Goal: Transaction & Acquisition: Download file/media

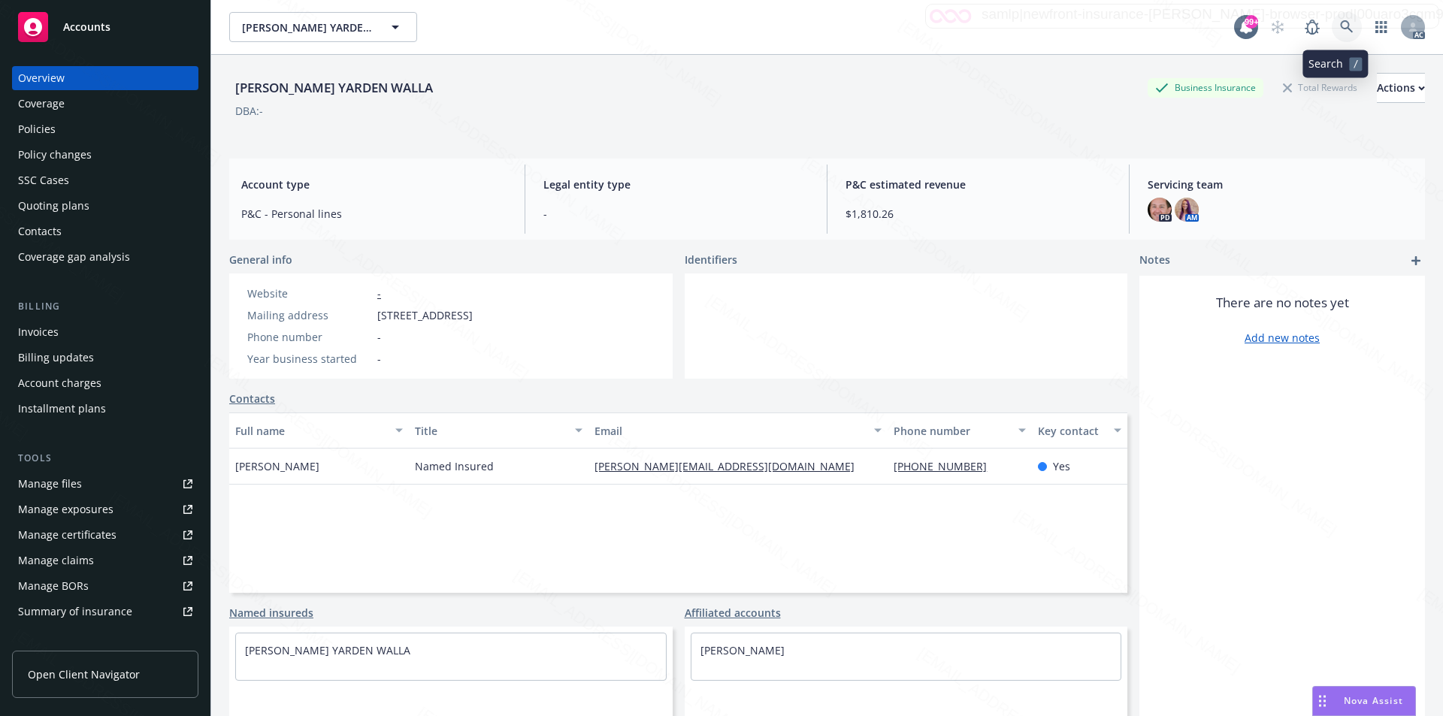
click at [1340, 24] on icon at bounding box center [1347, 27] width 14 height 14
click at [1340, 26] on icon at bounding box center [1346, 26] width 13 height 13
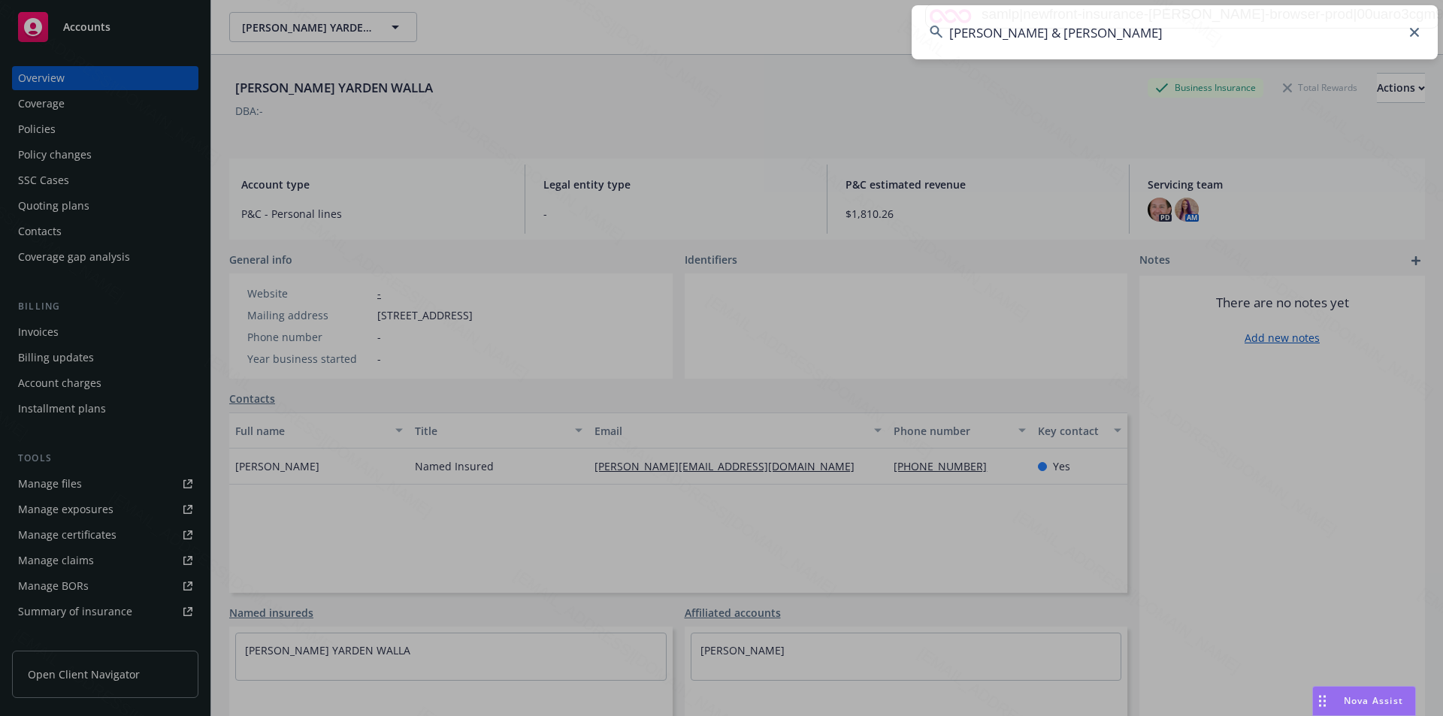
type input "Hughes, Thomas & Susan"
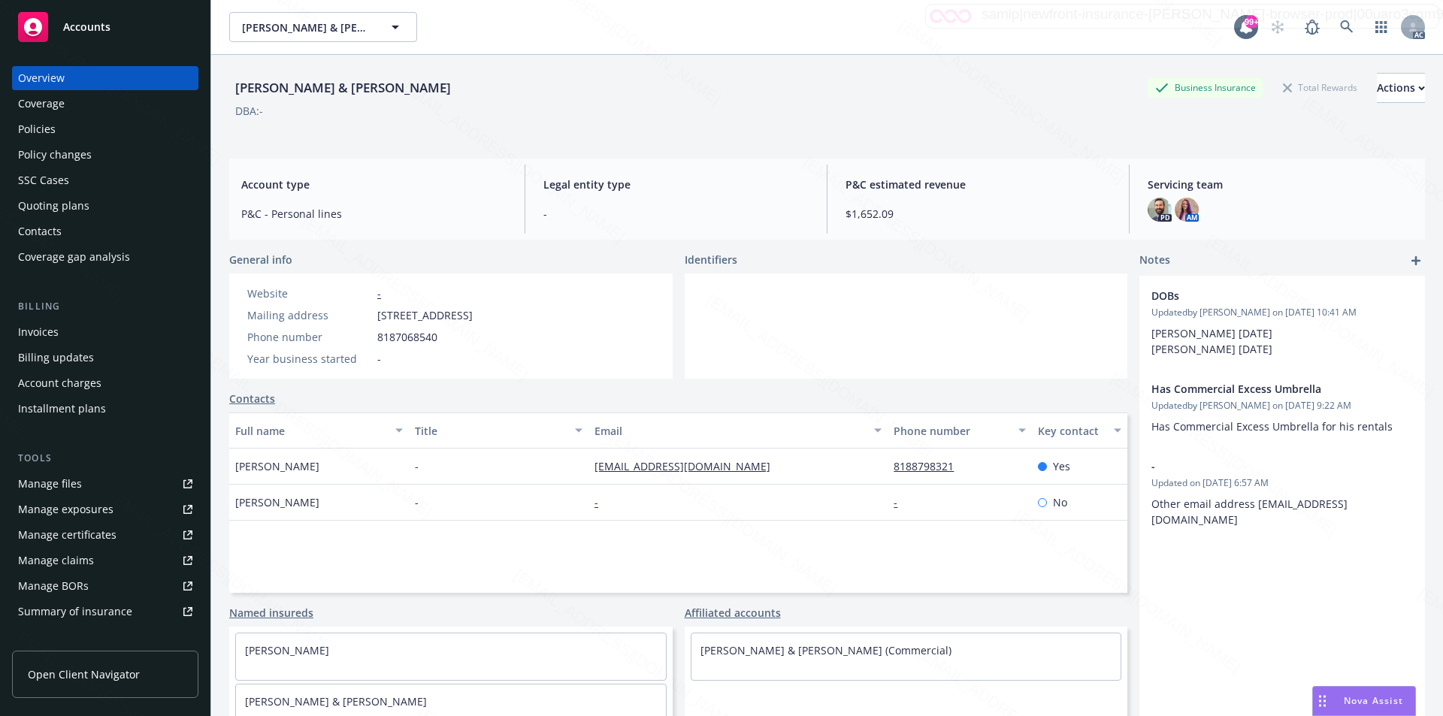
click at [59, 130] on div "Policies" at bounding box center [105, 129] width 174 height 24
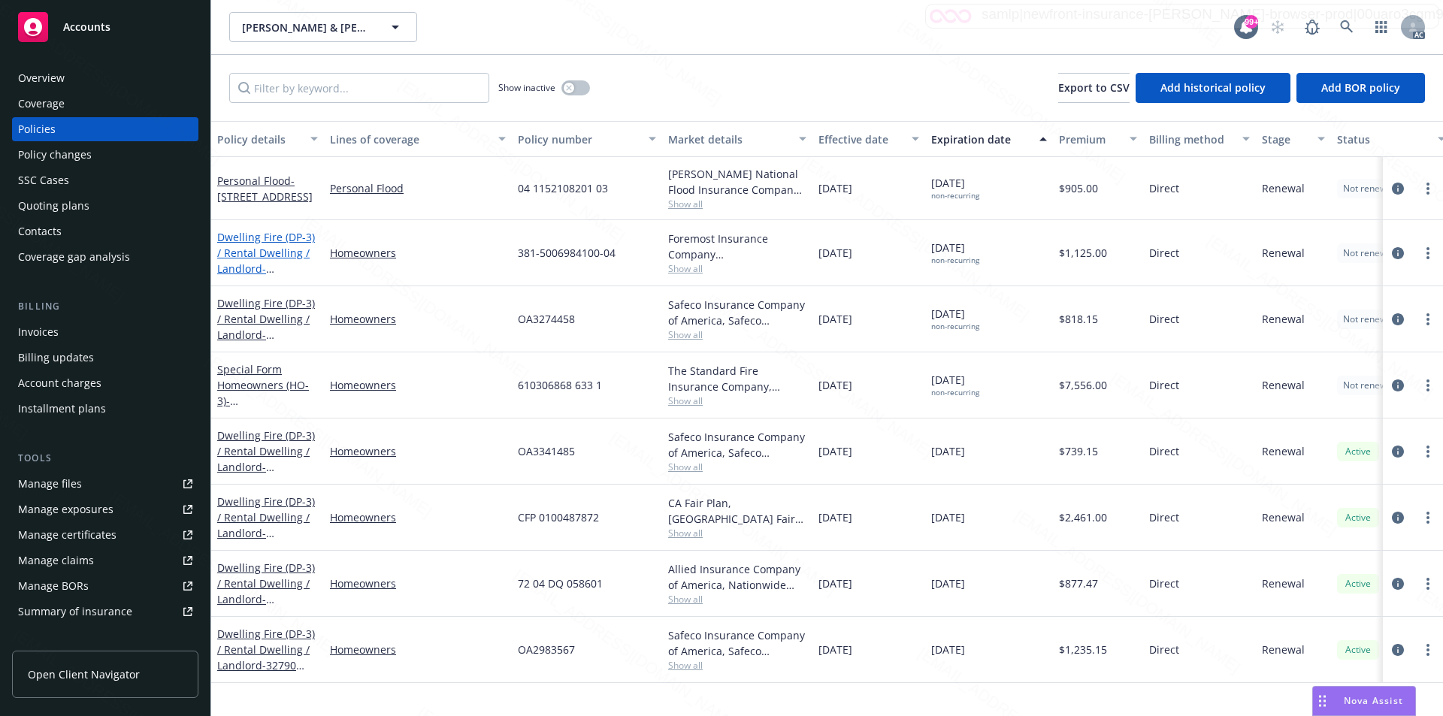
click at [262, 252] on link "Dwelling Fire (DP-3) / Rental Dwelling / Landlord - 479 Los Arbolitos Blvd Ocea…" at bounding box center [266, 261] width 98 height 62
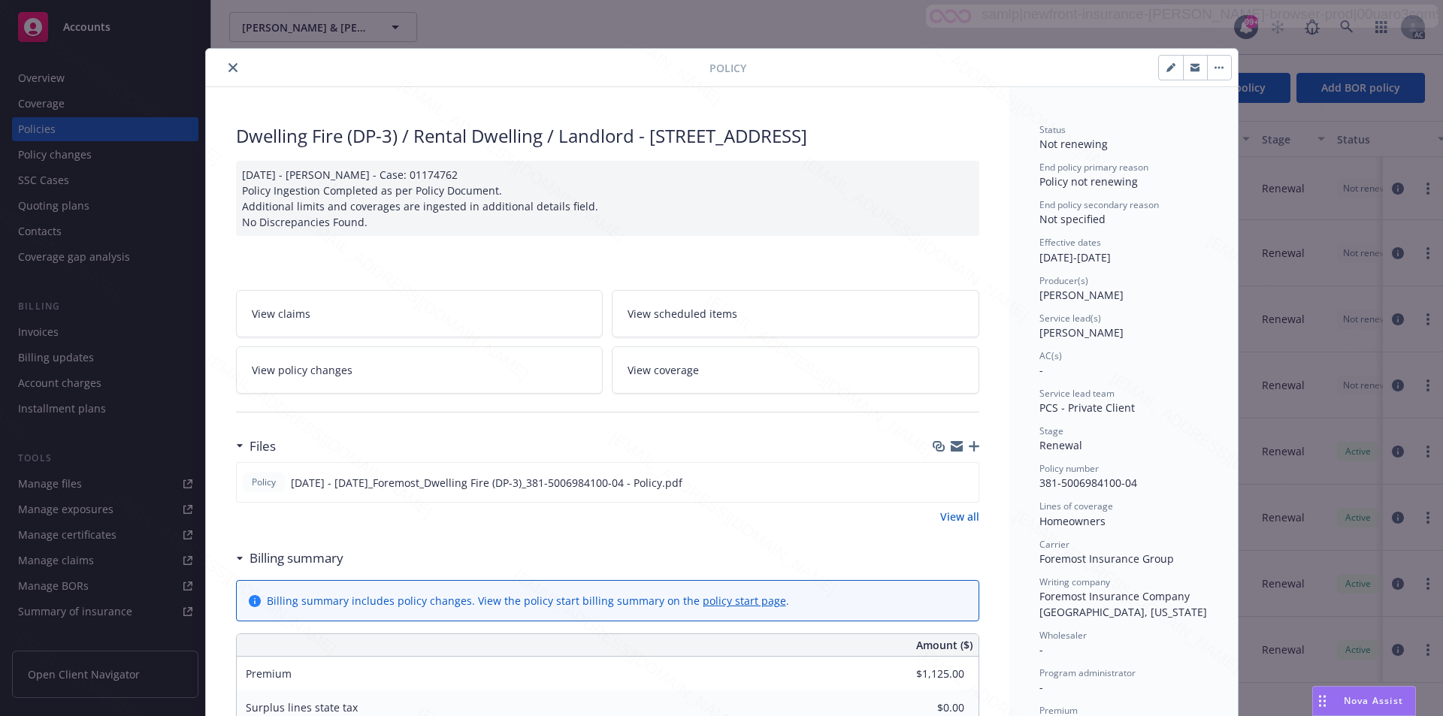
click at [277, 568] on h3 "Billing summary" at bounding box center [297, 559] width 94 height 20
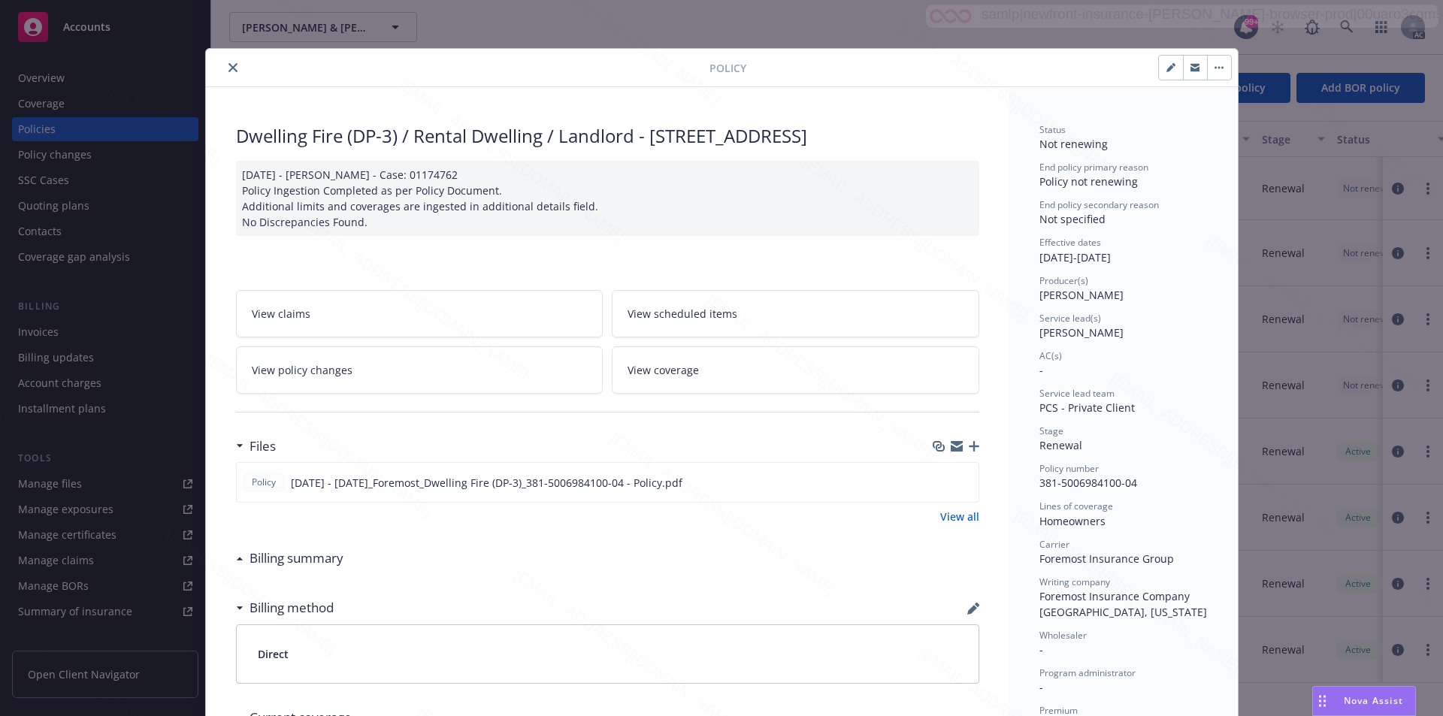
click at [277, 568] on h3 "Billing summary" at bounding box center [297, 559] width 94 height 20
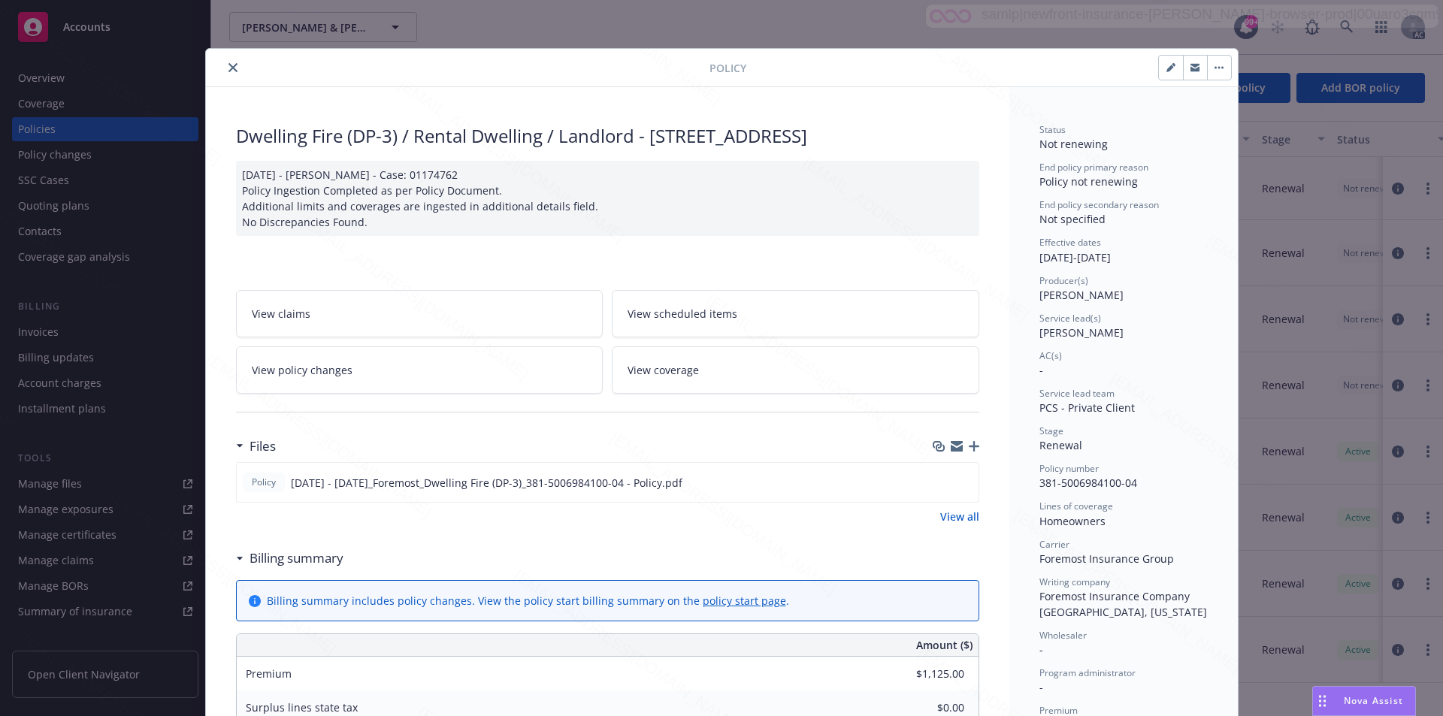
scroll to position [75, 0]
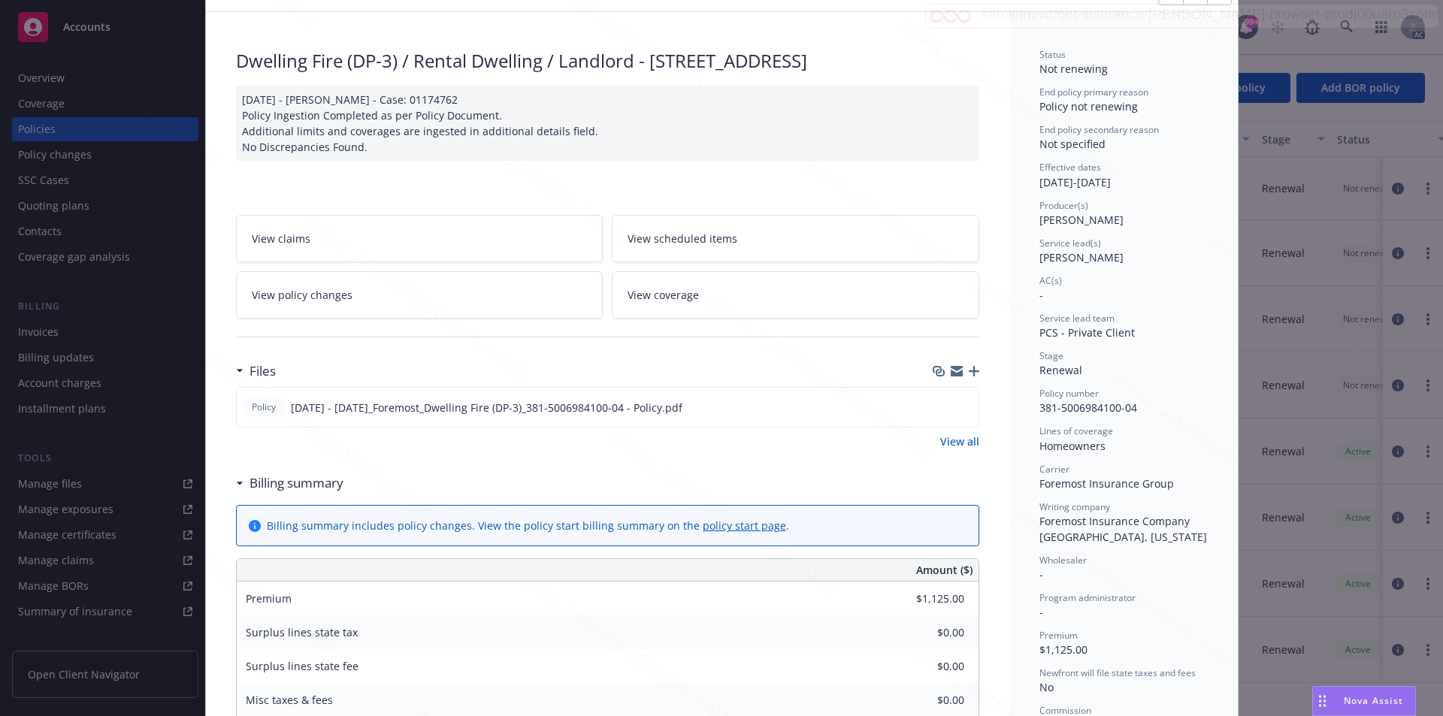
click at [956, 450] on link "View all" at bounding box center [960, 442] width 39 height 16
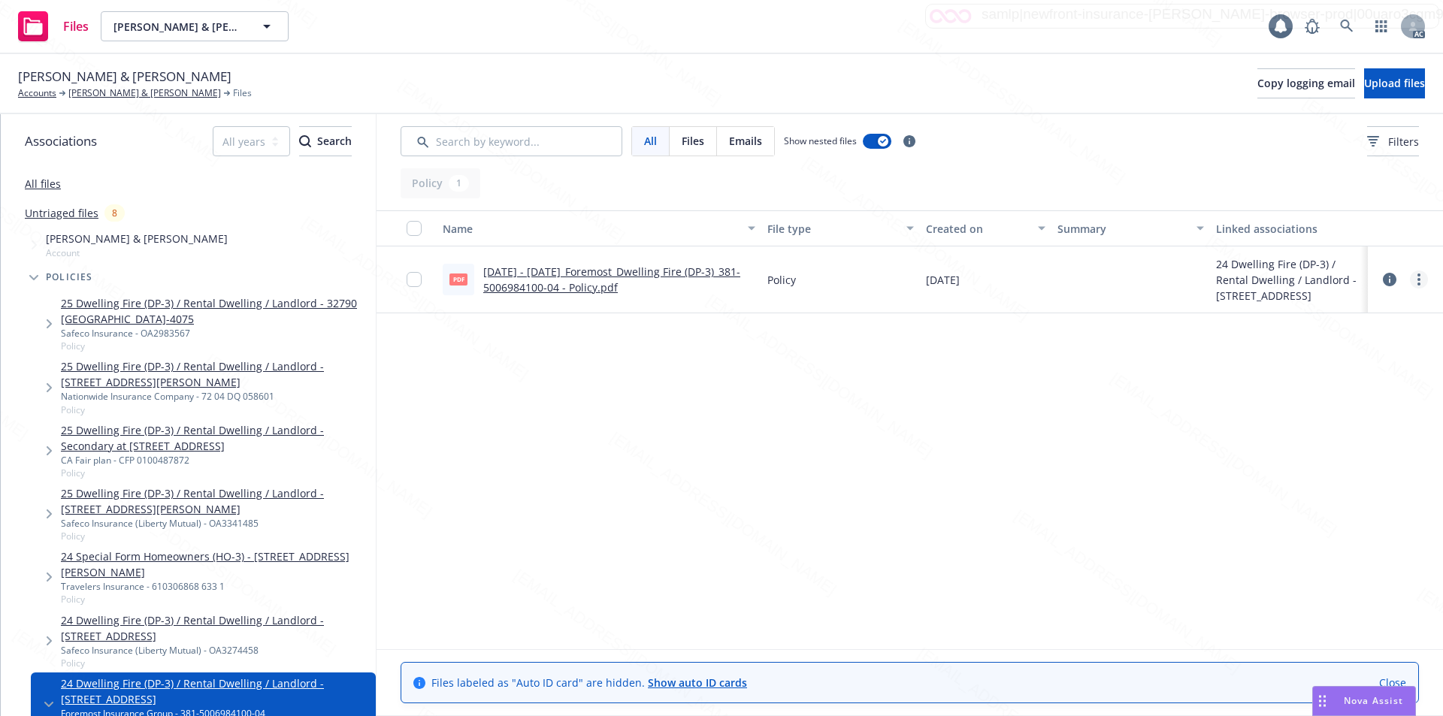
click at [1416, 279] on link "more" at bounding box center [1419, 280] width 18 height 18
click at [1316, 339] on link "Download" at bounding box center [1353, 341] width 150 height 30
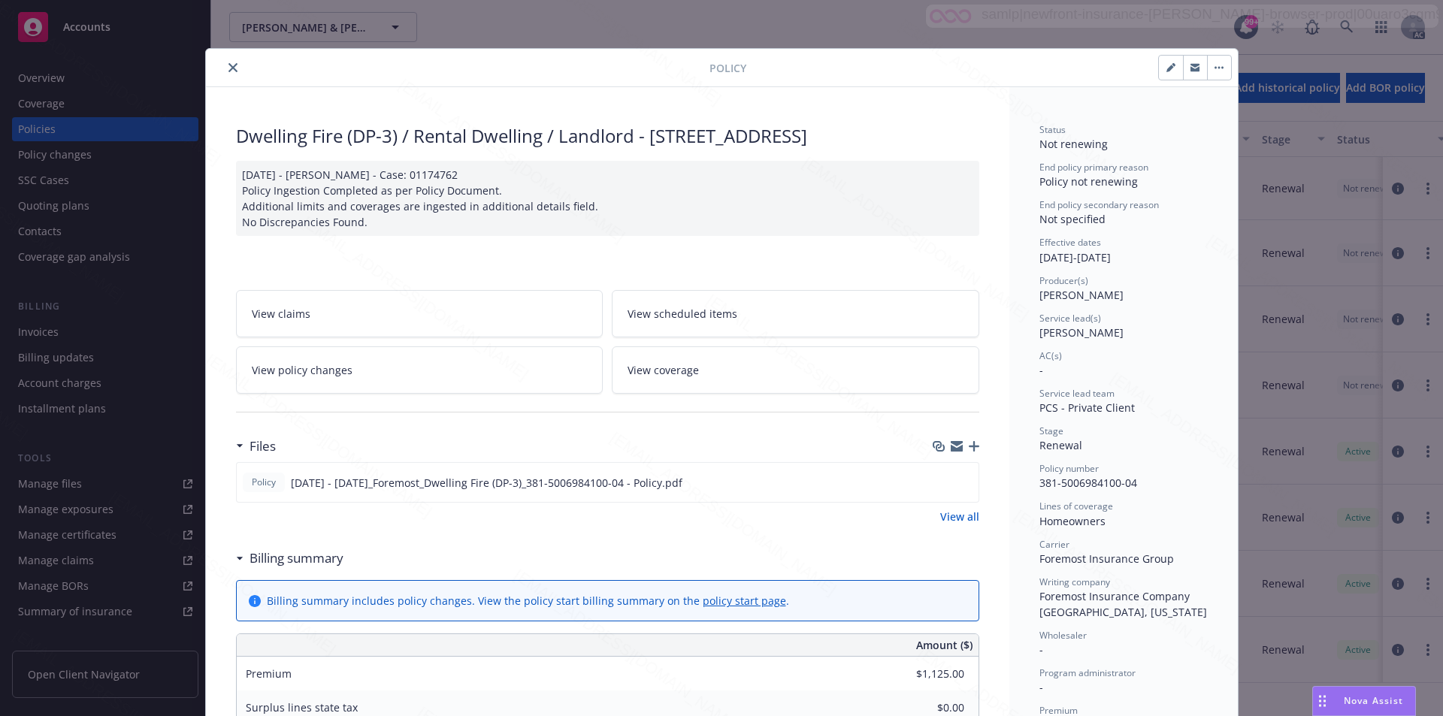
click at [1123, 485] on span "381-5006984100-04" at bounding box center [1089, 483] width 98 height 14
drag, startPoint x: 1133, startPoint y: 483, endPoint x: 1019, endPoint y: 483, distance: 113.5
copy span "381-5006984100-04"
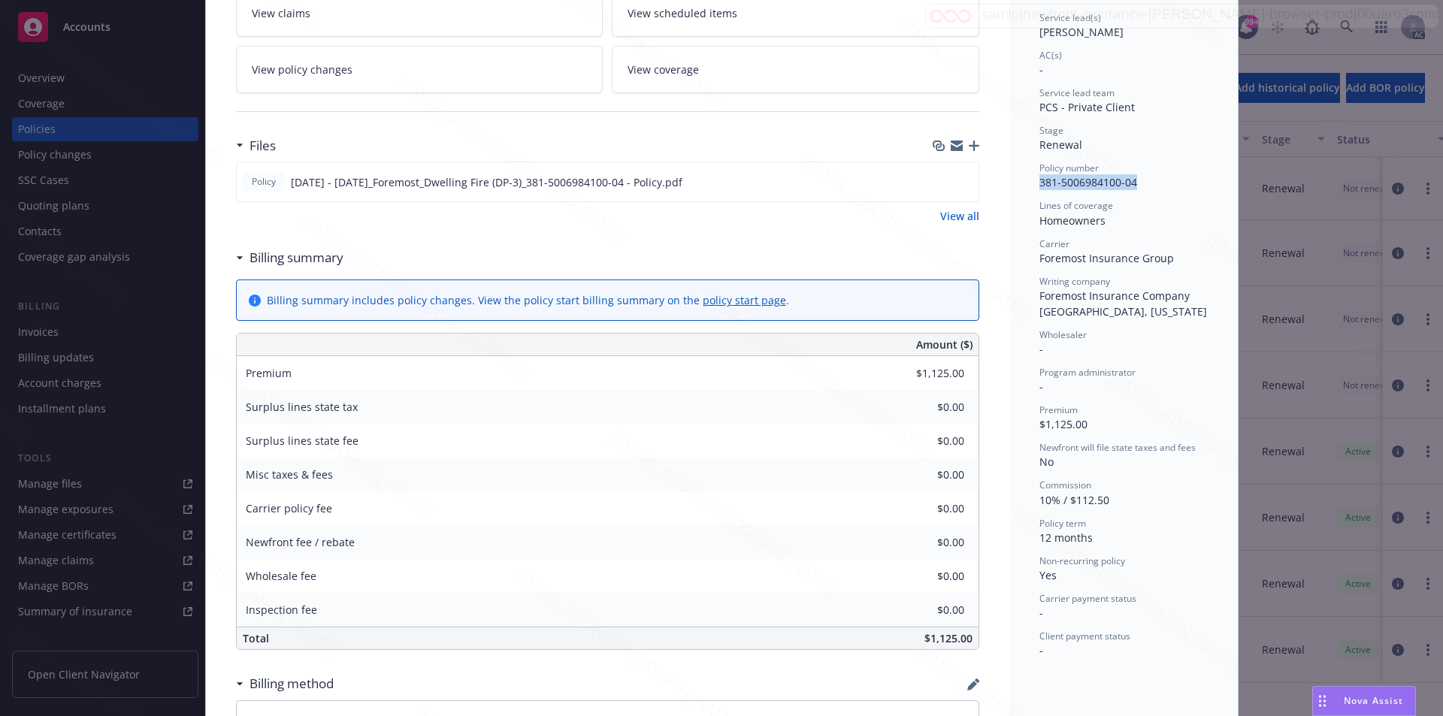
scroll to position [376, 0]
